Goal: Use online tool/utility: Utilize a website feature to perform a specific function

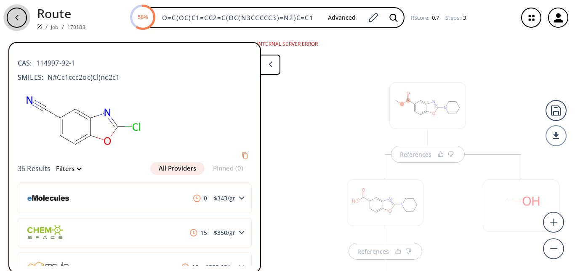
click at [25, 16] on div "button" at bounding box center [17, 18] width 20 height 20
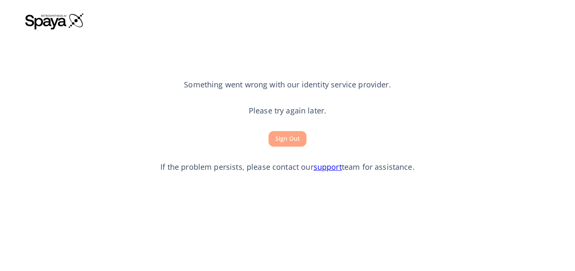
click at [282, 144] on button "Sign Out" at bounding box center [287, 139] width 38 height 16
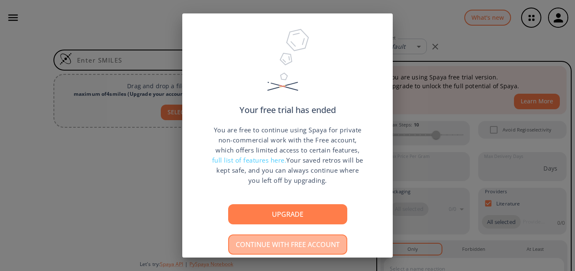
click at [282, 239] on button "Continue with free account" at bounding box center [287, 245] width 119 height 20
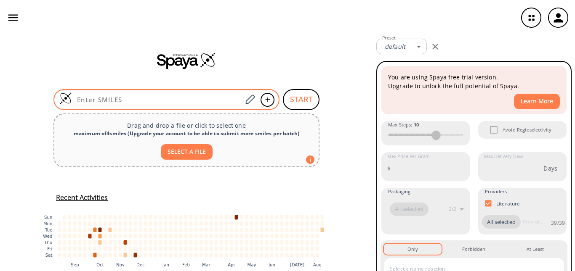
click at [213, 102] on input at bounding box center [157, 100] width 170 height 8
type input "v"
paste input "CN1C2=NC(C3=NC(C4=CC=CC=C4)=NO3)=NC=C2N=C1"
type input "CN1C2=NC(C3=NC(C4=CC=CC=C4)=NO3)=NC=C2N=C1"
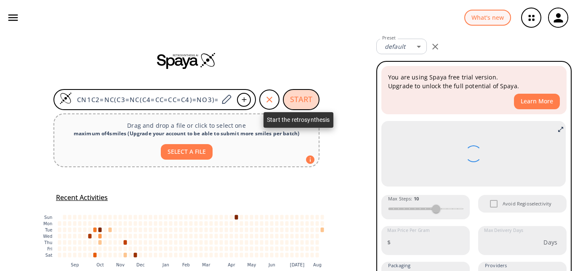
click at [290, 96] on button "START" at bounding box center [301, 99] width 37 height 21
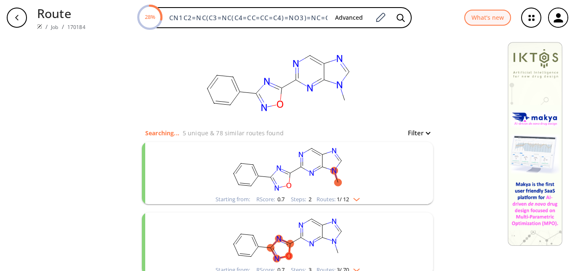
click at [355, 194] on rect "clusters" at bounding box center [287, 168] width 219 height 53
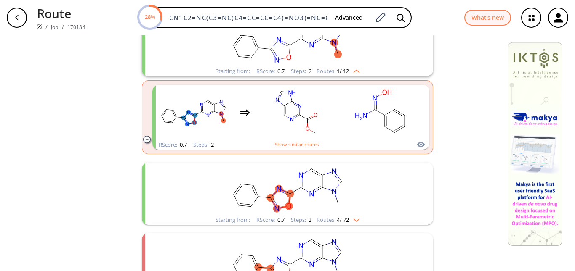
scroll to position [199, 0]
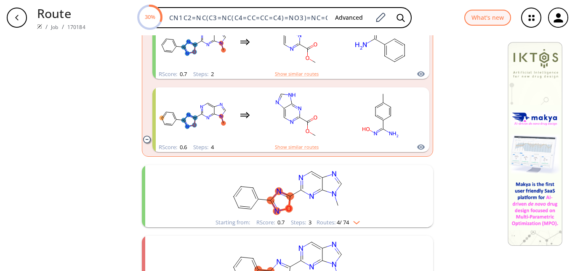
click at [350, 218] on rect "clusters" at bounding box center [287, 191] width 219 height 53
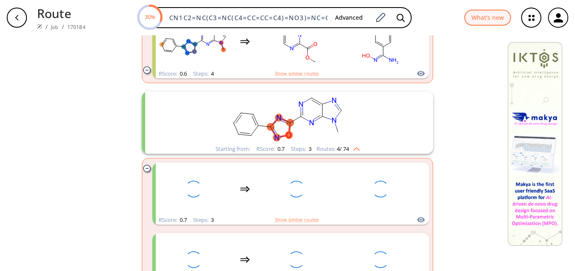
scroll to position [277, 0]
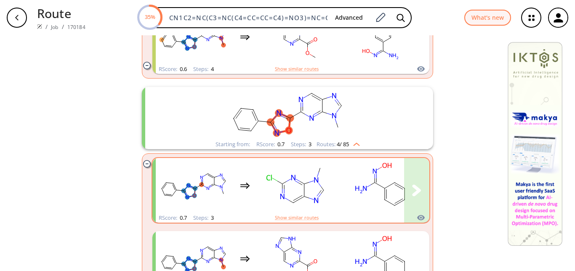
click at [359, 201] on rect "clusters" at bounding box center [381, 185] width 76 height 53
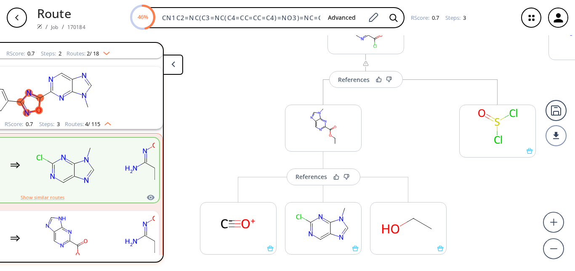
scroll to position [155, 0]
click at [316, 174] on div "References" at bounding box center [311, 176] width 32 height 5
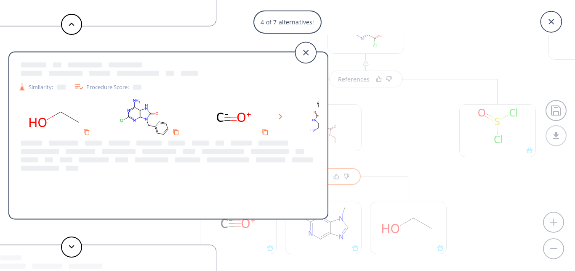
scroll to position [0, 39]
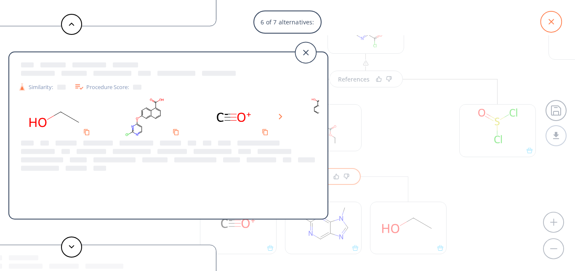
click at [553, 19] on icon at bounding box center [550, 21] width 5 height 5
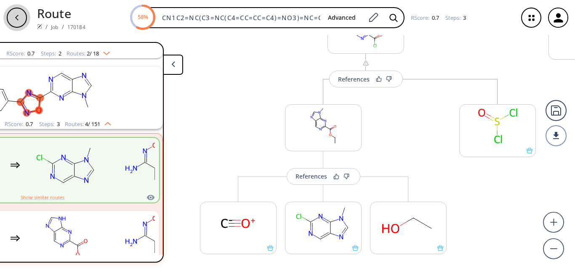
click at [18, 15] on icon "button" at bounding box center [16, 17] width 7 height 7
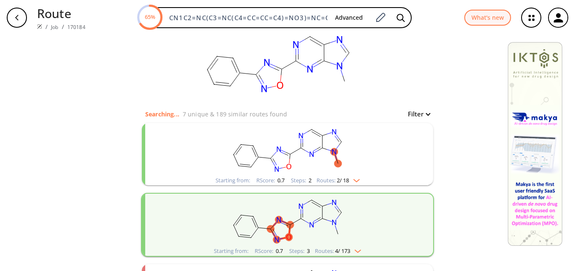
scroll to position [19, 0]
click at [351, 182] on img "clusters" at bounding box center [354, 179] width 11 height 7
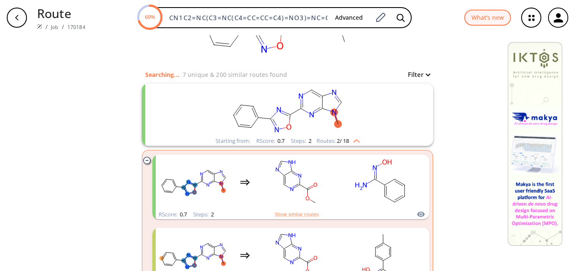
scroll to position [67, 0]
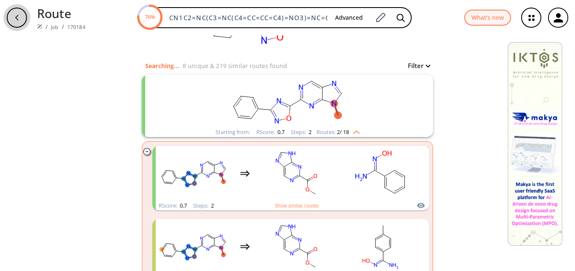
click at [25, 19] on div "button" at bounding box center [17, 18] width 20 height 20
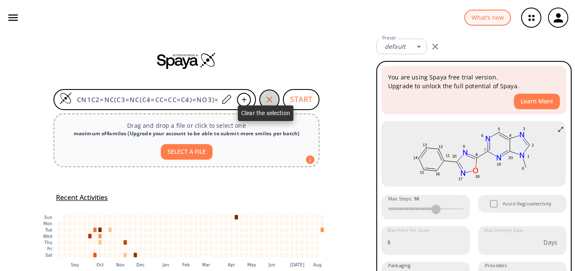
click at [267, 101] on icon "button" at bounding box center [269, 100] width 6 height 6
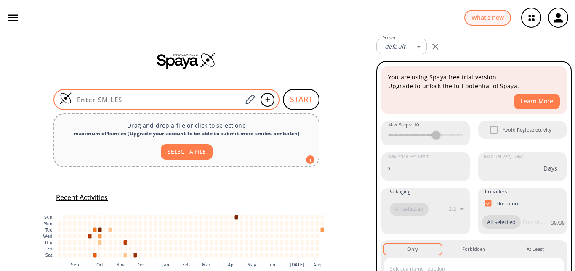
click at [188, 103] on input at bounding box center [157, 100] width 170 height 8
type input "v"
paste input "CN1C2=NC(C3=NC(C4=CC=CC=C4)=NO3)=NC(N5CCCCC5)=C2N=C1"
type input "CN1C2=NC(C3=NC(C4=CC=CC=C4)=NO3)=NC(N5CCCCC5)=C2N=C1"
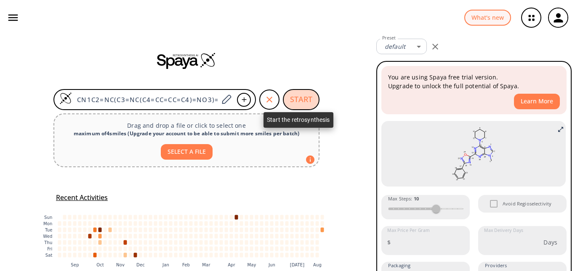
click at [297, 93] on button "START" at bounding box center [301, 99] width 37 height 21
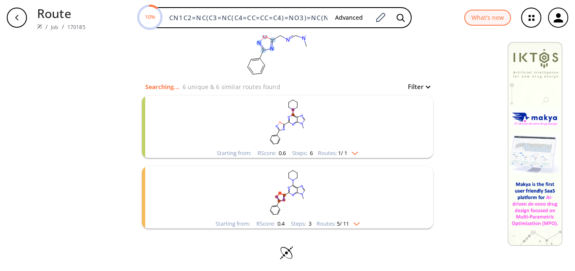
scroll to position [50, 0]
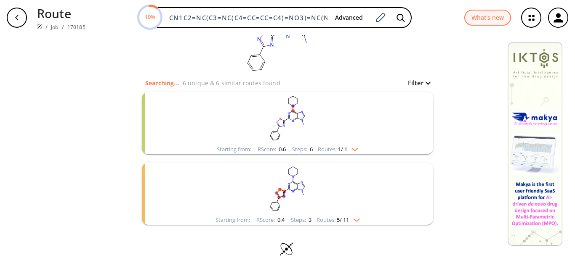
click at [343, 148] on span "1 / 1" at bounding box center [342, 149] width 9 height 5
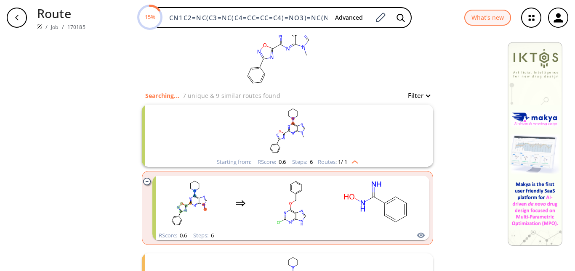
scroll to position [37, 0]
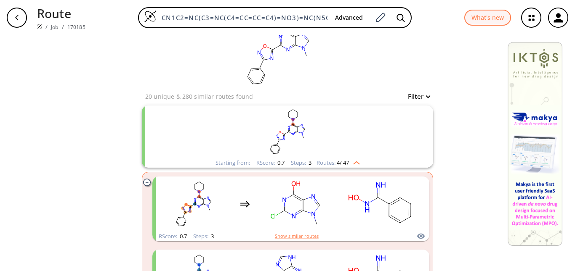
click at [351, 164] on img "clusters" at bounding box center [354, 161] width 11 height 7
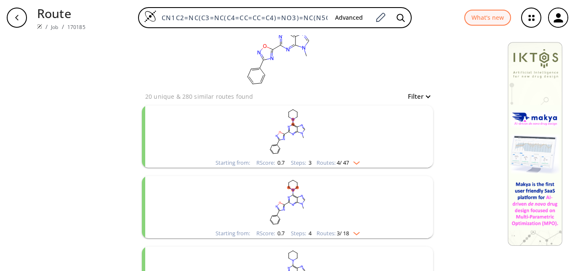
click at [345, 191] on rect "clusters" at bounding box center [287, 202] width 219 height 53
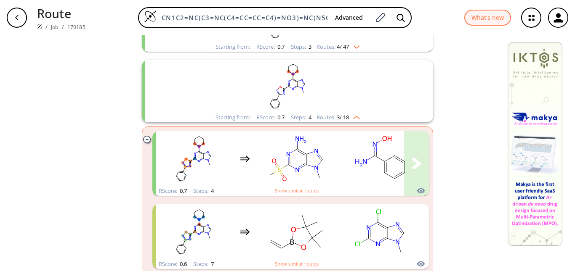
scroll to position [158, 0]
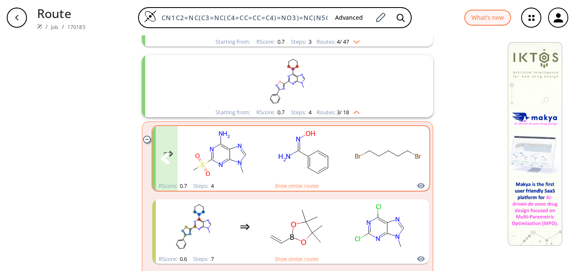
click at [357, 174] on rect "clusters" at bounding box center [388, 153] width 76 height 53
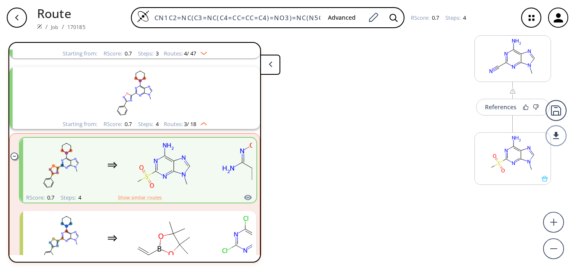
scroll to position [321, 0]
click at [481, 183] on div at bounding box center [512, 159] width 77 height 53
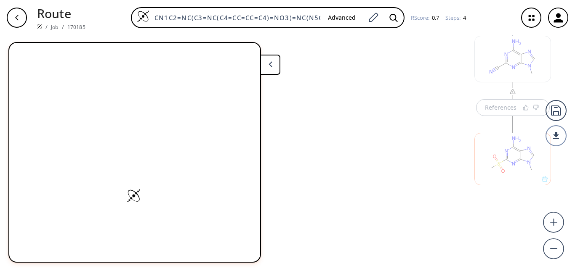
scroll to position [326, 0]
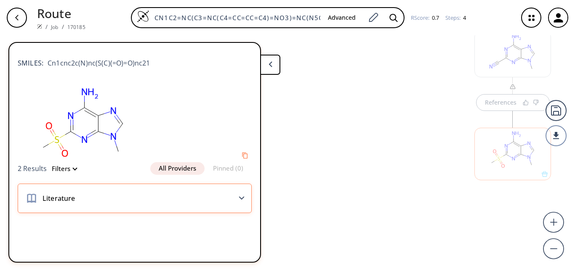
click at [204, 190] on div "Literature" at bounding box center [135, 198] width 234 height 29
click at [224, 196] on div "Literature" at bounding box center [135, 198] width 234 height 29
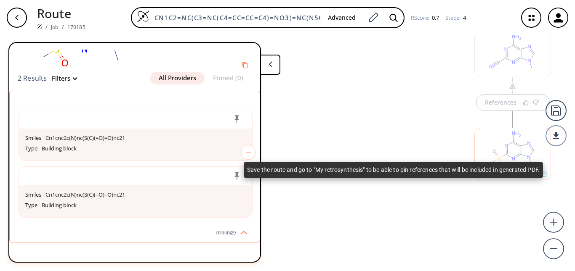
scroll to position [96, 0]
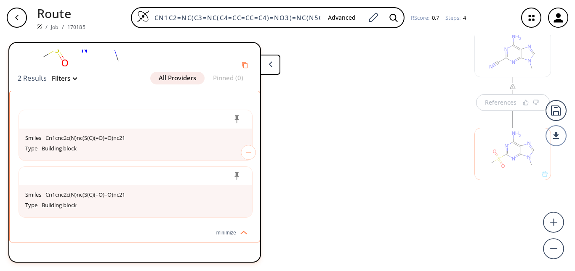
click at [359, 150] on div at bounding box center [329, 29] width 85 height 437
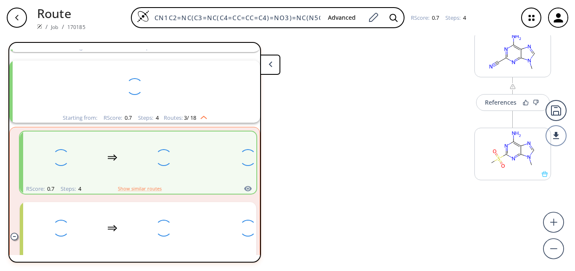
scroll to position [90, 0]
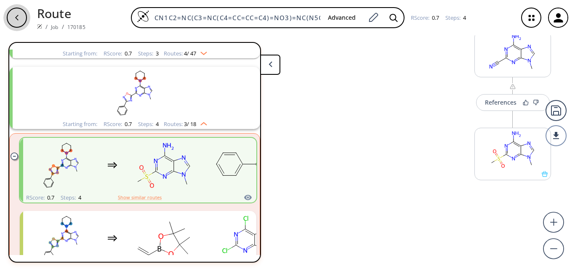
click at [24, 22] on div "button" at bounding box center [17, 18] width 20 height 20
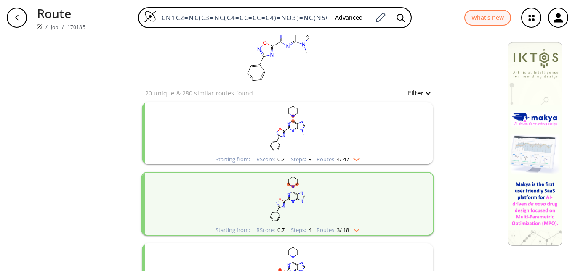
scroll to position [40, 0]
